Goal: Navigation & Orientation: Find specific page/section

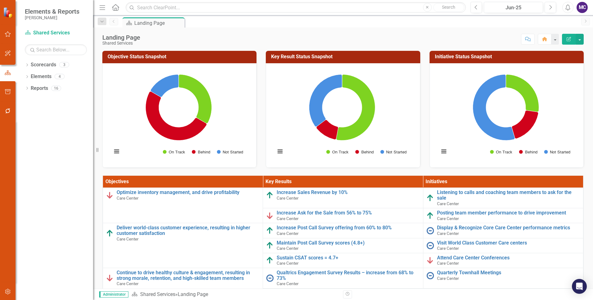
click at [586, 7] on div "MC" at bounding box center [582, 7] width 11 height 11
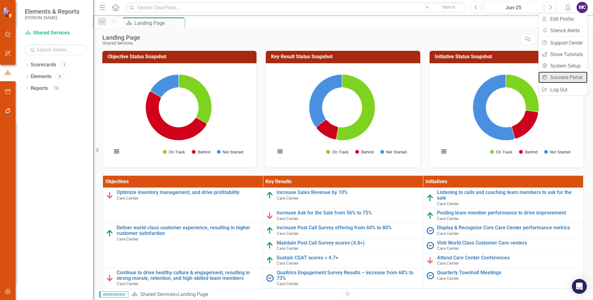
click at [570, 73] on link "icon.portal Success Portal" at bounding box center [562, 77] width 49 height 11
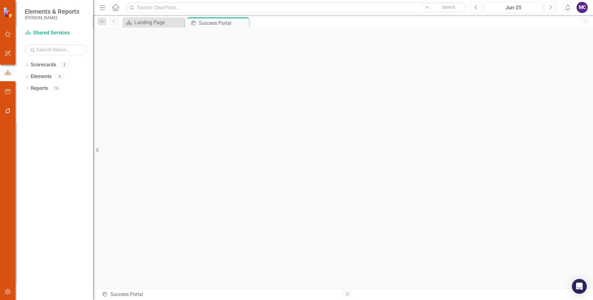
scroll to position [2, 0]
click at [159, 21] on div "Landing Page" at bounding box center [154, 23] width 41 height 8
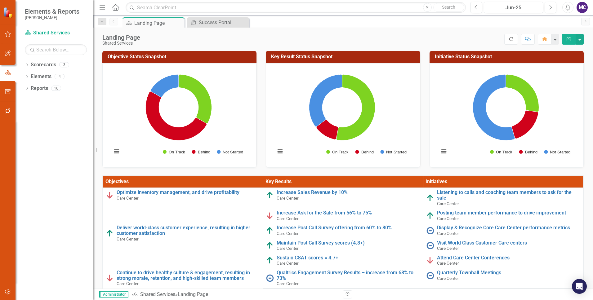
click at [511, 40] on icon "Refresh" at bounding box center [511, 39] width 6 height 4
click at [26, 90] on icon "Dropdown" at bounding box center [27, 88] width 4 height 3
click at [43, 111] on div "Landing Page" at bounding box center [63, 110] width 60 height 6
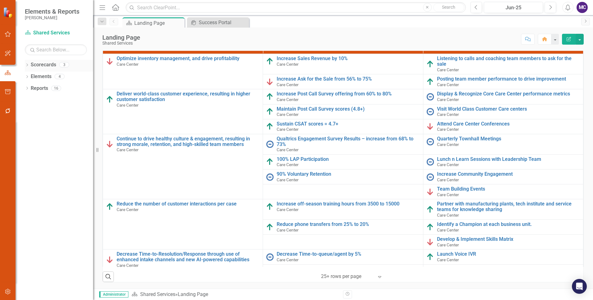
click at [28, 65] on icon at bounding box center [27, 65] width 2 height 3
click at [32, 77] on icon "Dropdown" at bounding box center [30, 76] width 5 height 4
click at [37, 86] on div "Dropdown" at bounding box center [36, 88] width 5 height 5
click at [63, 99] on link "Care Center" at bounding box center [70, 100] width 47 height 7
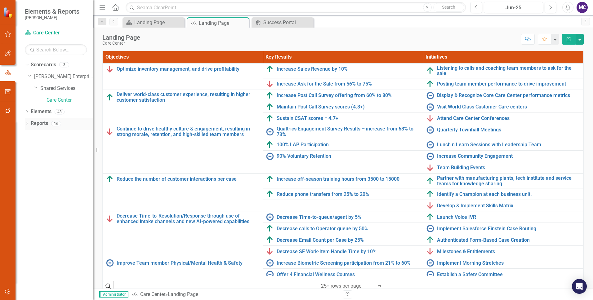
click at [25, 123] on icon "Dropdown" at bounding box center [27, 124] width 4 height 3
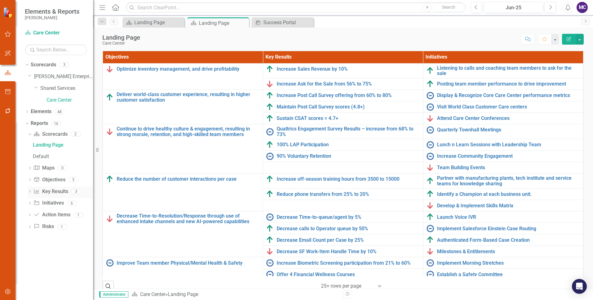
click at [29, 192] on icon "Dropdown" at bounding box center [30, 191] width 4 height 3
click at [28, 123] on icon "Dropdown" at bounding box center [26, 123] width 3 height 4
